Goal: Book appointment/travel/reservation

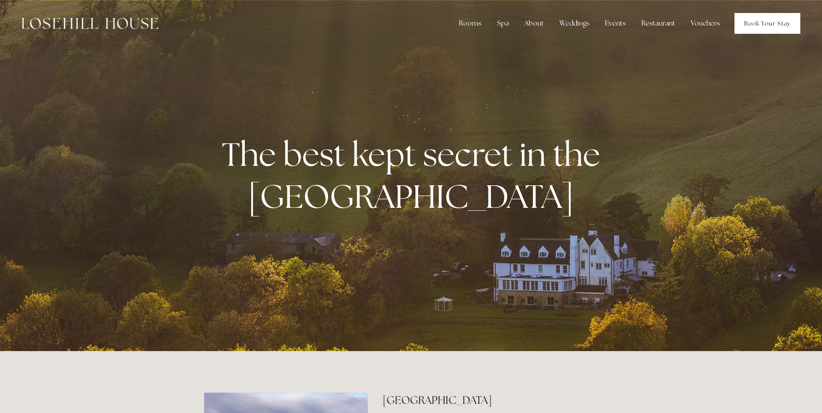
click at [756, 26] on link "Book Your Stay" at bounding box center [767, 23] width 66 height 21
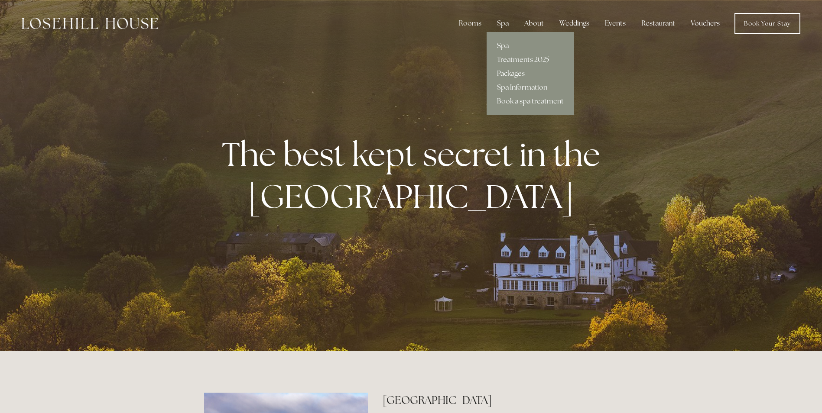
click at [500, 41] on link "Spa" at bounding box center [530, 46] width 88 height 14
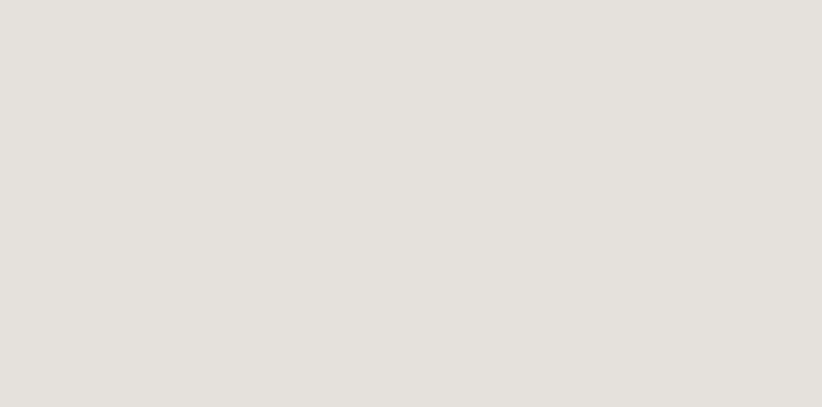
scroll to position [43, 0]
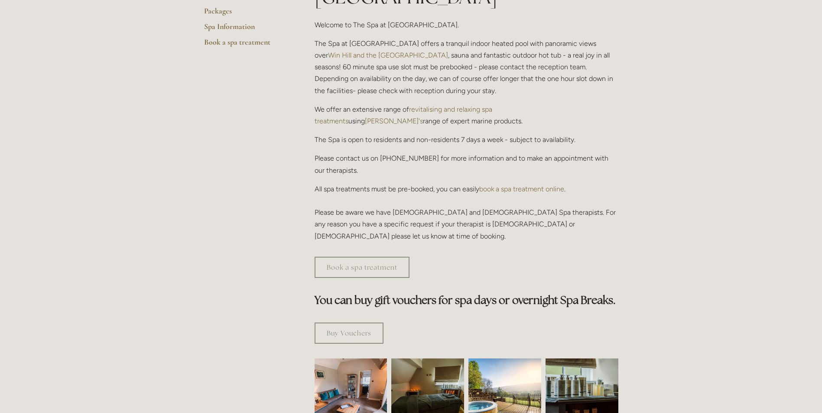
scroll to position [347, 0]
